Goal: Information Seeking & Learning: Learn about a topic

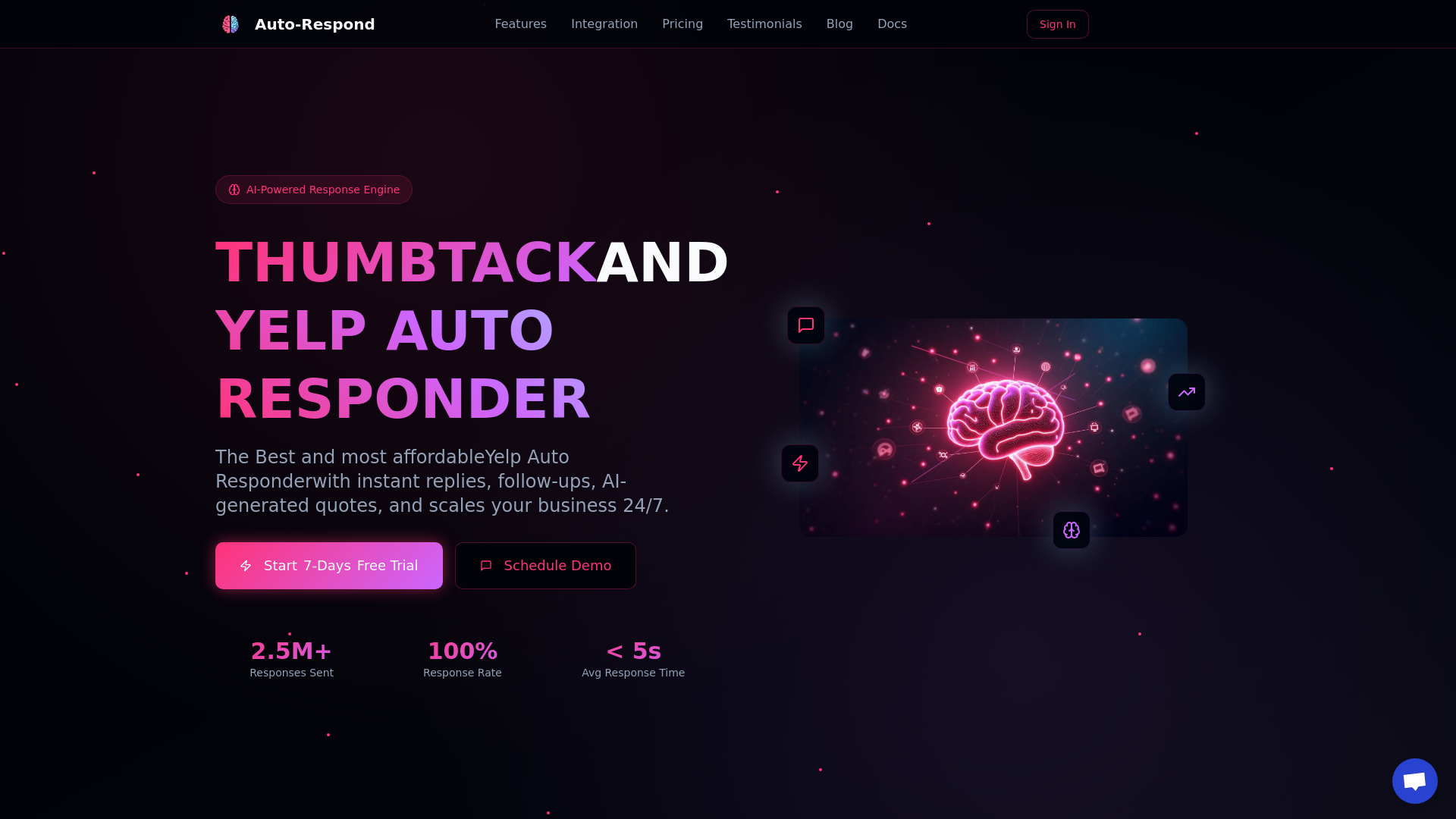
click at [827, 24] on link "Blog" at bounding box center [840, 24] width 27 height 18
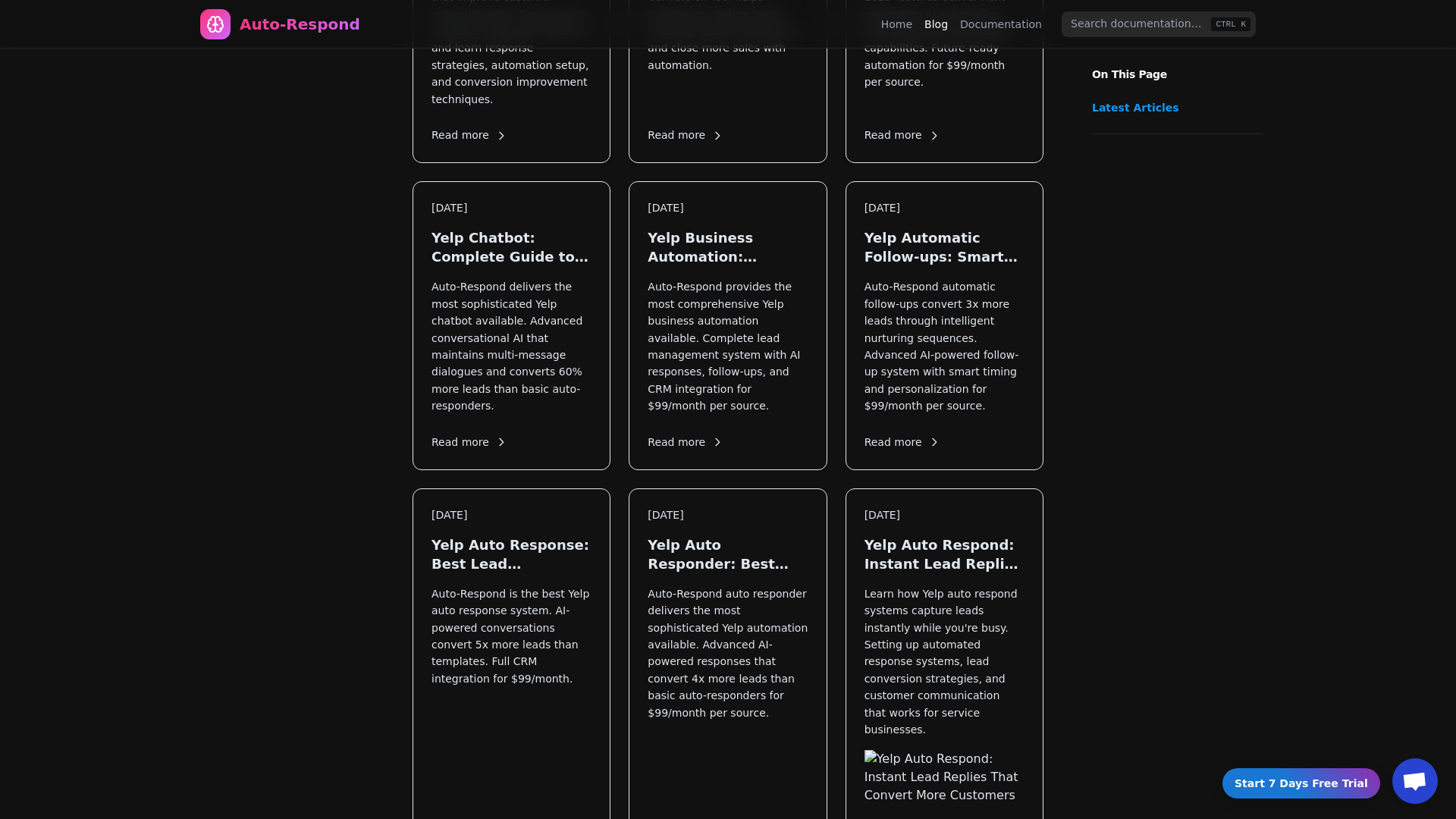
scroll to position [1259, 0]
